Goal: Find specific page/section: Find specific page/section

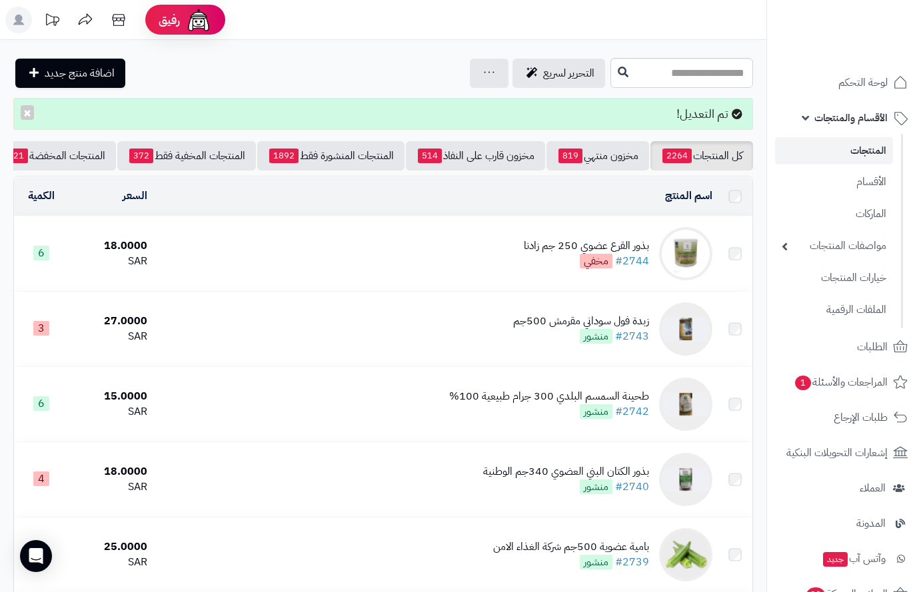
click at [859, 82] on span "لوحة التحكم" at bounding box center [862, 82] width 49 height 19
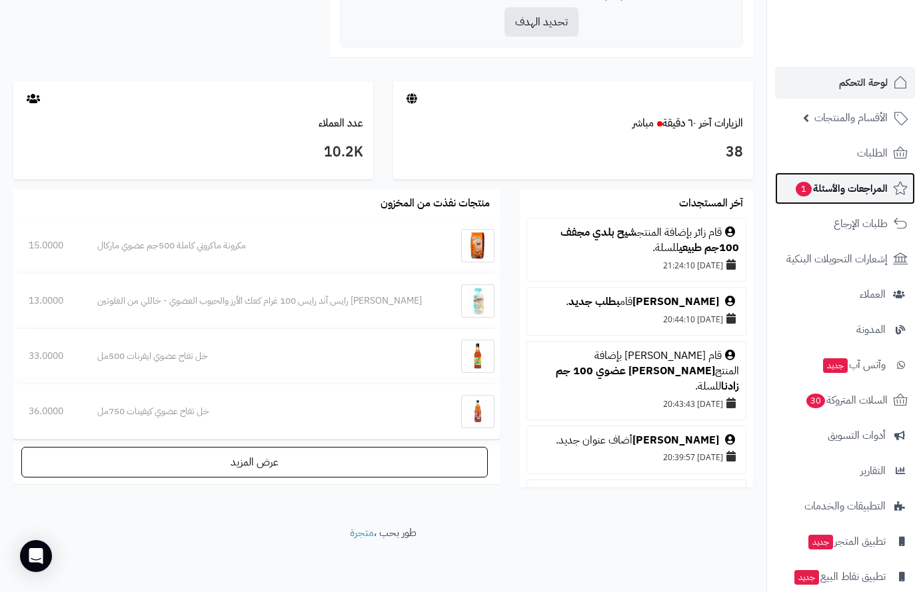
click at [879, 192] on span "المراجعات والأسئلة 1" at bounding box center [840, 188] width 93 height 19
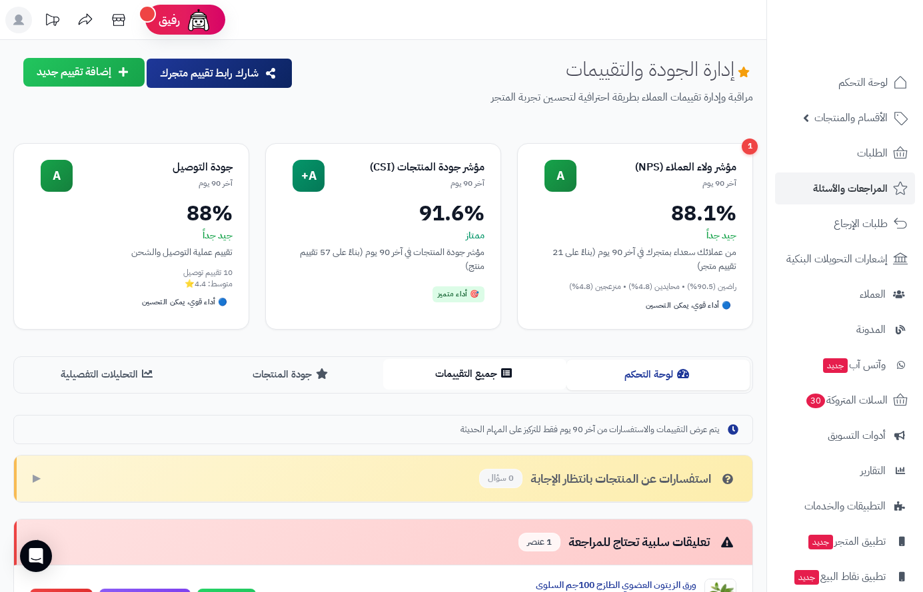
click at [480, 372] on button "جميع التقييمات" at bounding box center [474, 374] width 183 height 30
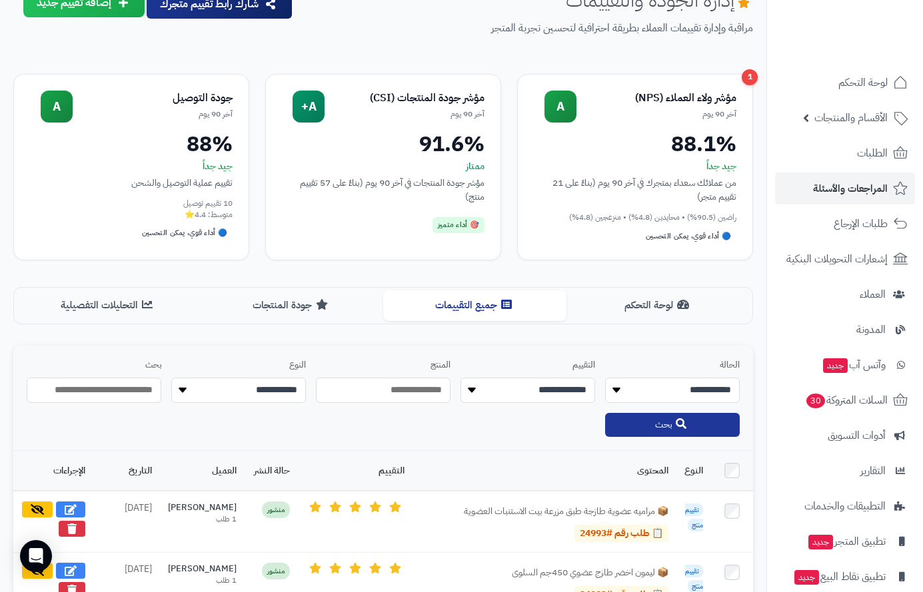
scroll to position [67, 0]
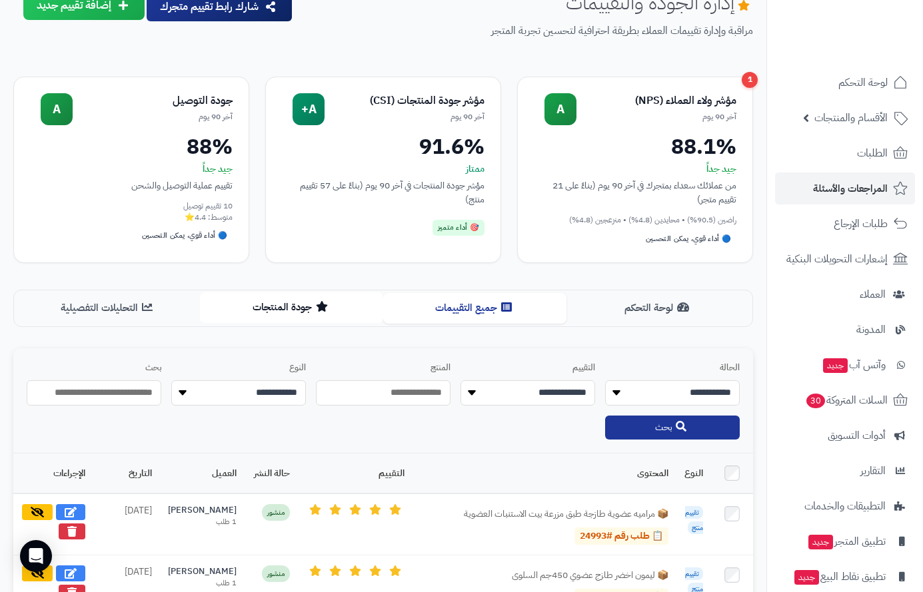
click at [310, 304] on button "جودة المنتجات" at bounding box center [291, 307] width 183 height 30
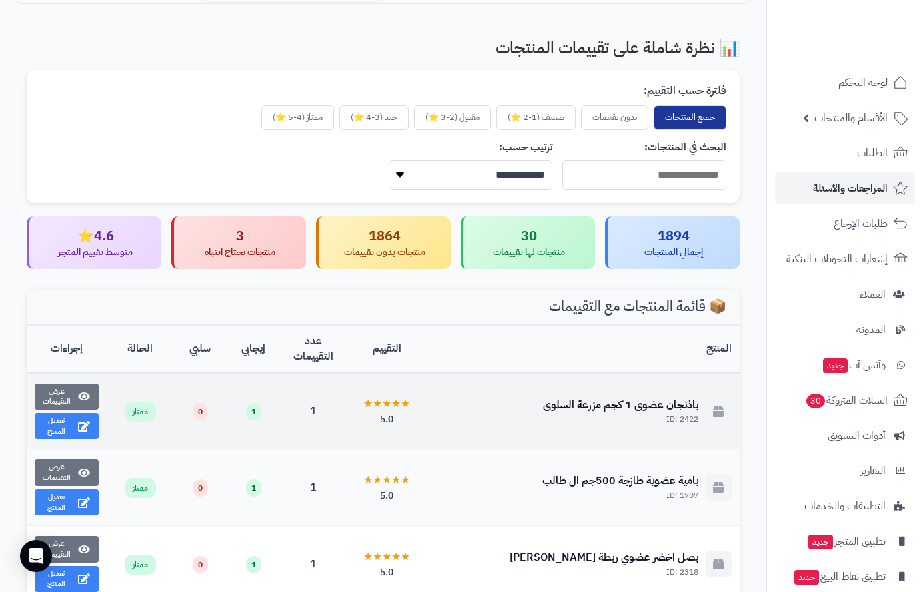
scroll to position [200, 0]
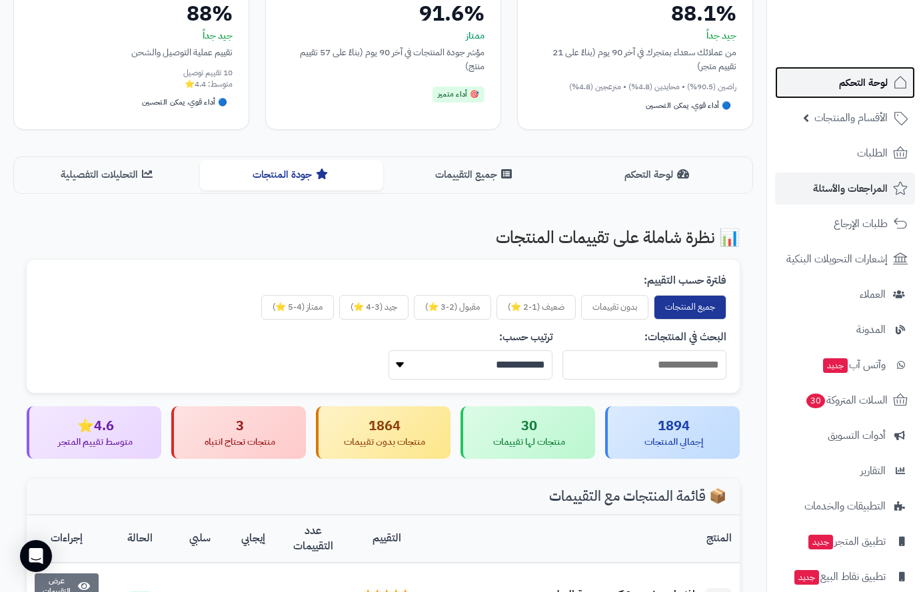
click at [859, 81] on span "لوحة التحكم" at bounding box center [863, 82] width 49 height 19
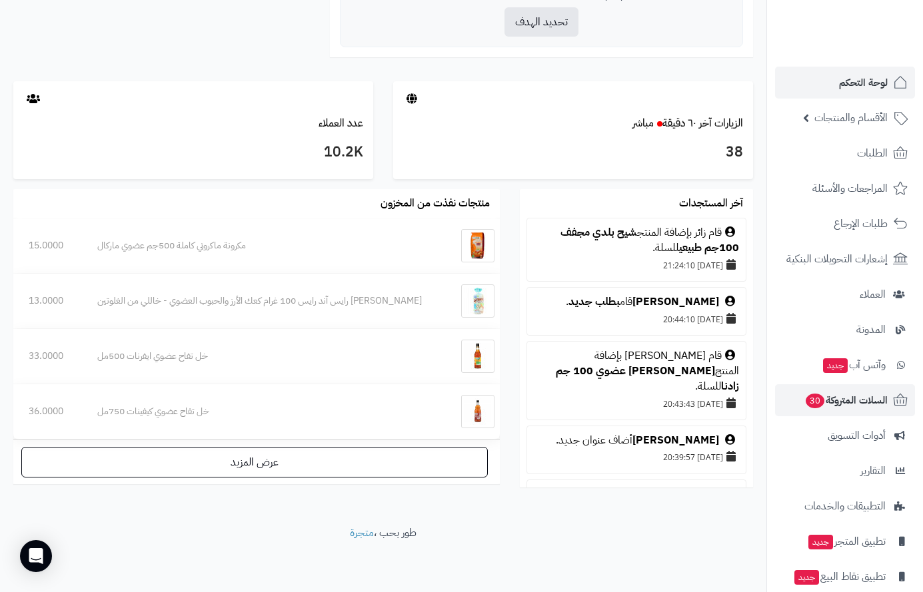
scroll to position [53, 0]
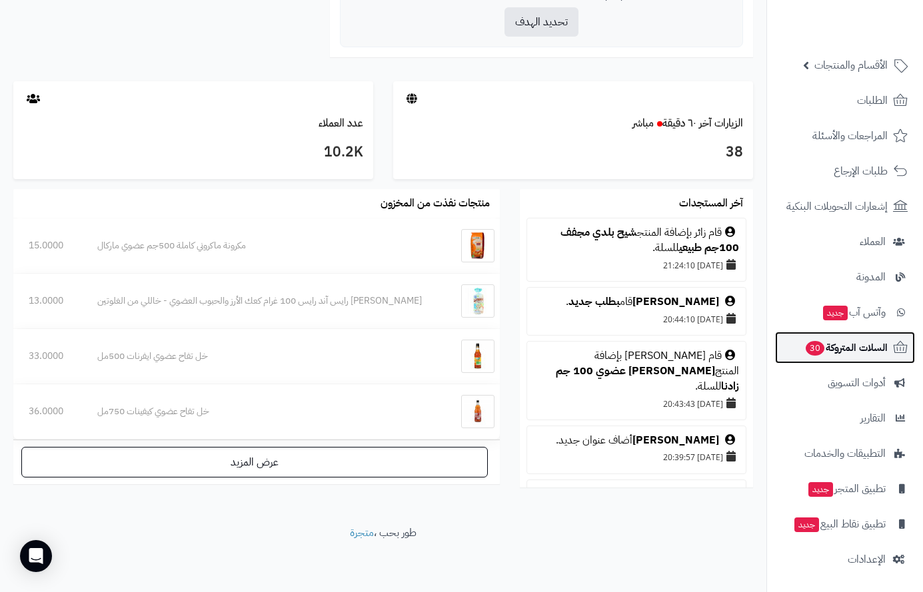
click at [820, 347] on span "30" at bounding box center [814, 348] width 19 height 15
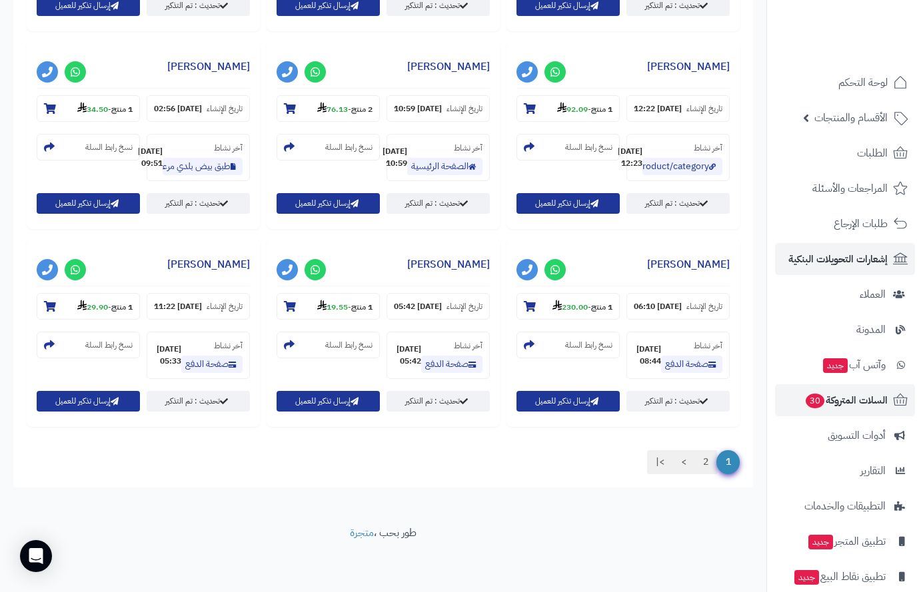
scroll to position [1394, 0]
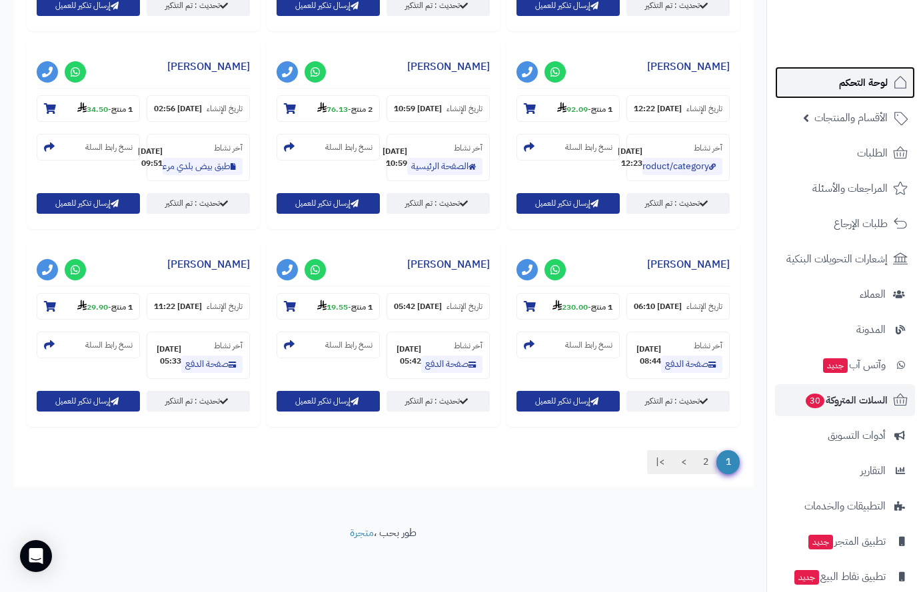
click at [860, 72] on link "لوحة التحكم" at bounding box center [845, 83] width 140 height 32
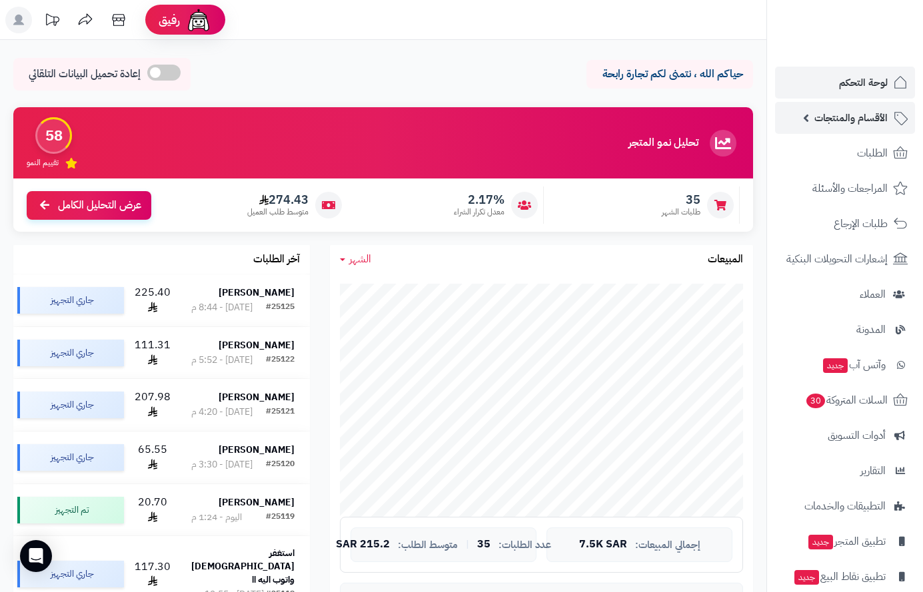
click at [864, 118] on span "الأقسام والمنتجات" at bounding box center [850, 118] width 73 height 19
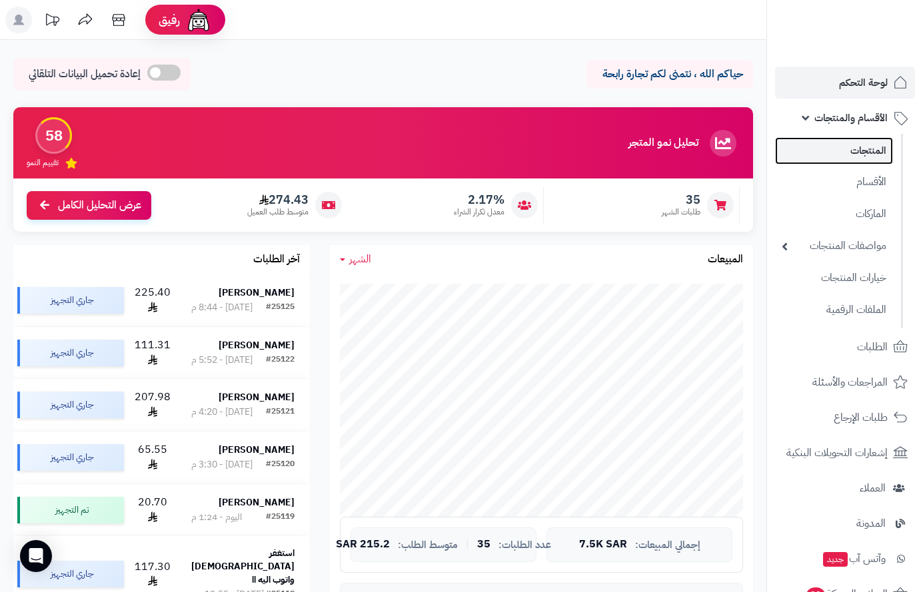
click at [875, 151] on link "المنتجات" at bounding box center [834, 150] width 118 height 27
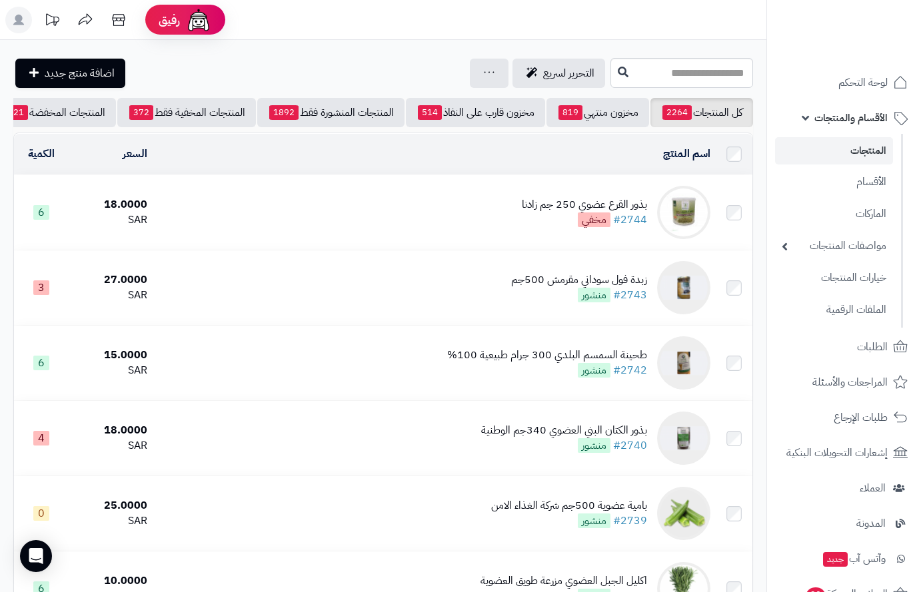
scroll to position [0, -139]
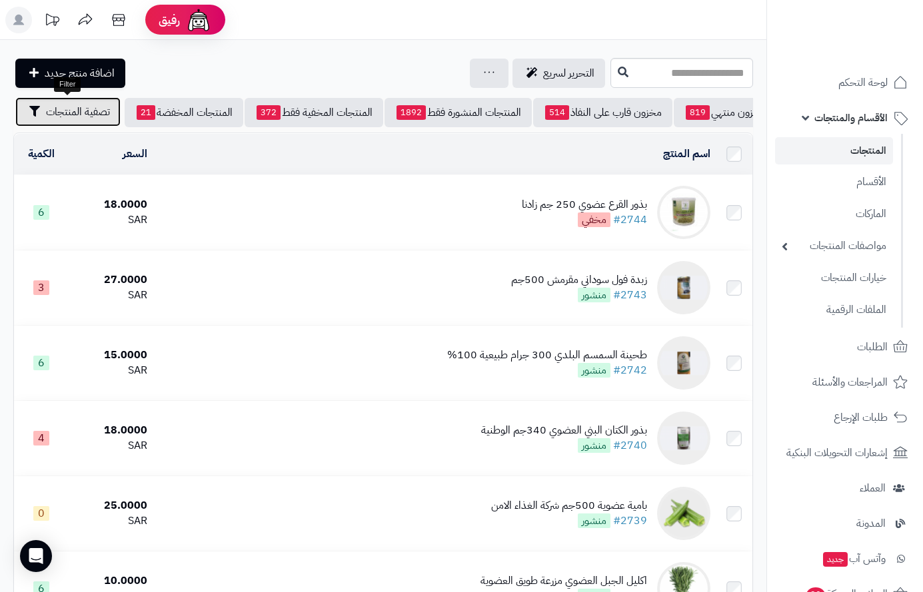
click at [72, 117] on span "تصفية المنتجات" at bounding box center [78, 112] width 64 height 16
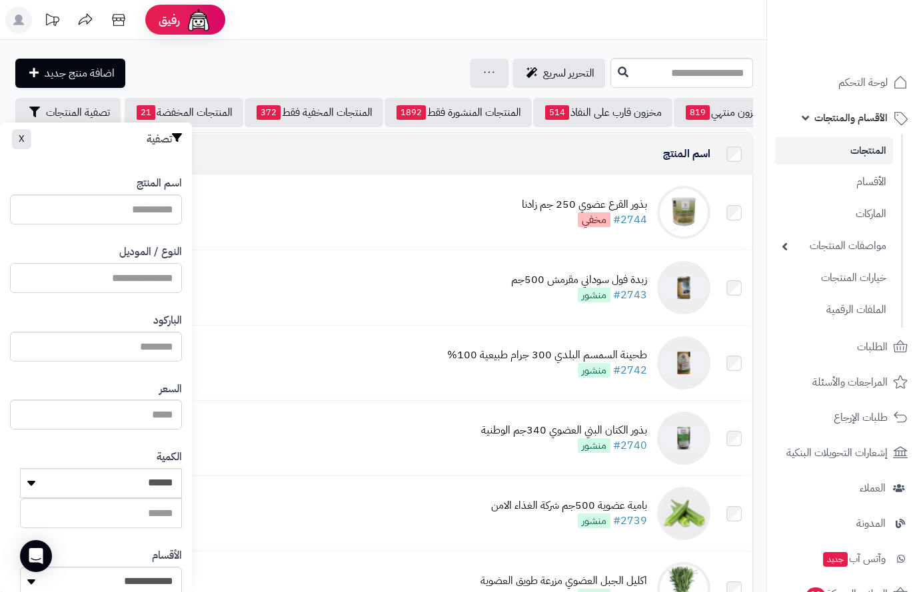
click at [147, 276] on input "النوع / الموديل" at bounding box center [96, 278] width 172 height 30
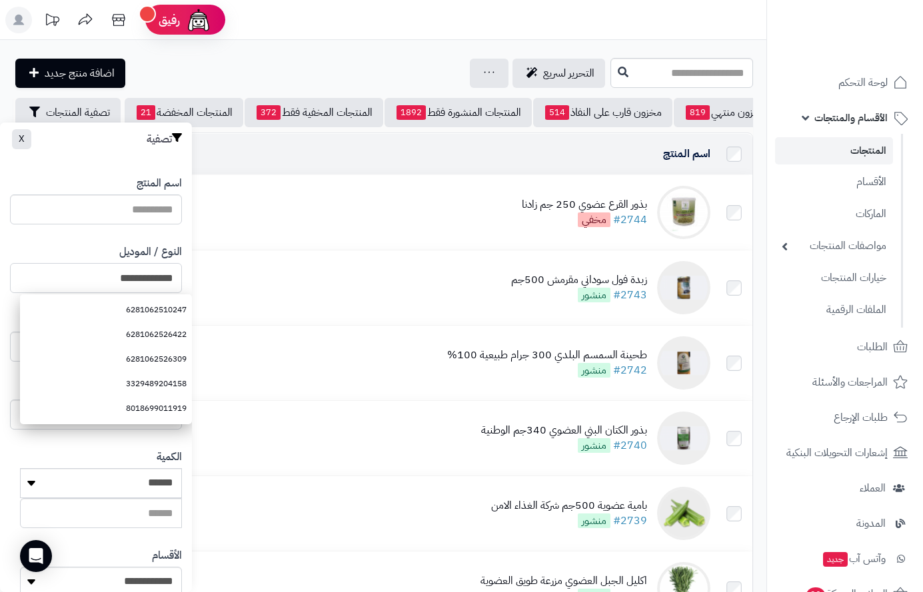
type input "**********"
